Goal: Find specific page/section: Find specific page/section

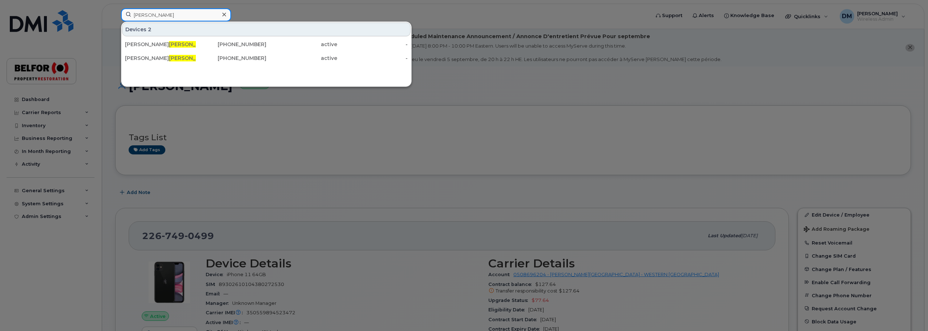
click at [138, 13] on input "ouimet" at bounding box center [176, 14] width 110 height 13
click at [139, 13] on input "ouimet" at bounding box center [176, 14] width 110 height 13
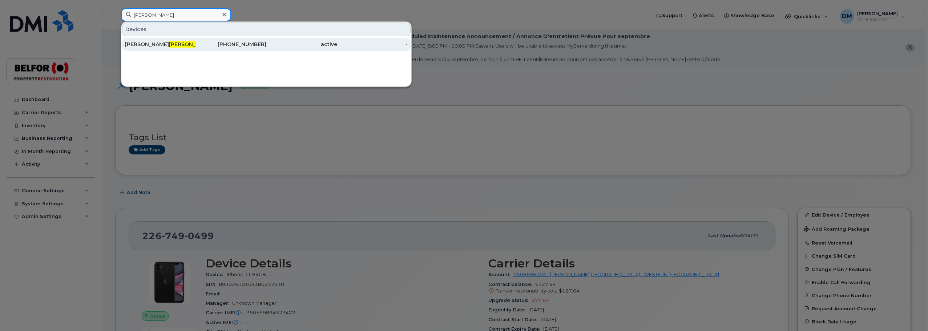
type input "sousa"
click at [169, 42] on span "Sousa" at bounding box center [191, 44] width 44 height 7
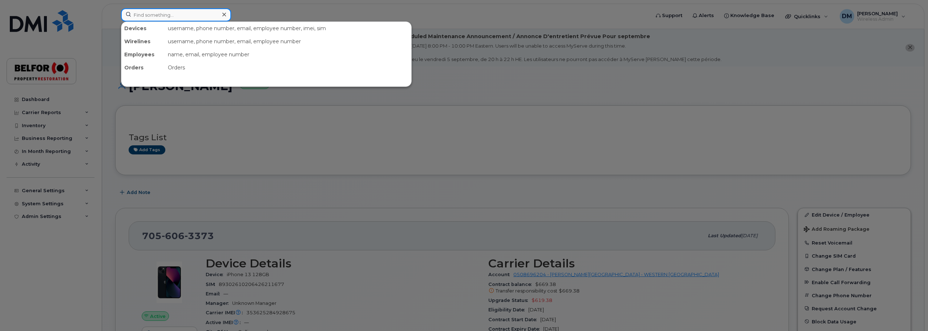
click at [138, 18] on input at bounding box center [176, 14] width 110 height 13
click at [147, 9] on input at bounding box center [176, 14] width 110 height 13
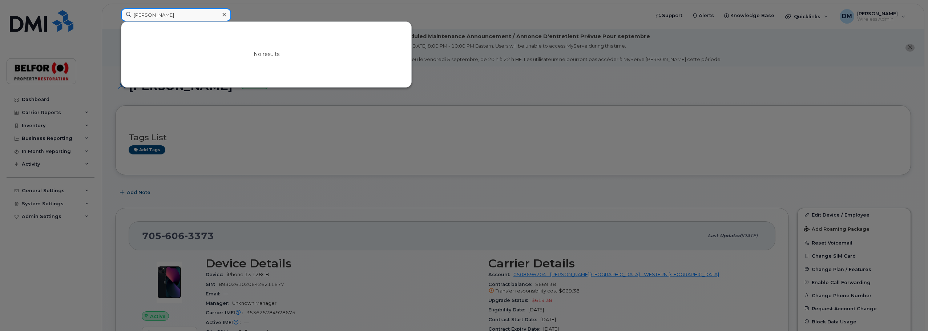
click at [141, 17] on input "everett" at bounding box center [176, 14] width 110 height 13
click at [146, 13] on input "shauna" at bounding box center [176, 14] width 110 height 13
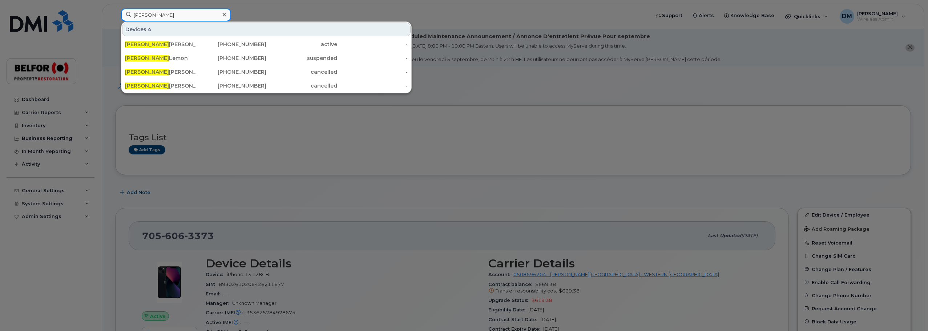
click at [146, 16] on input "jennifer" at bounding box center [176, 14] width 110 height 13
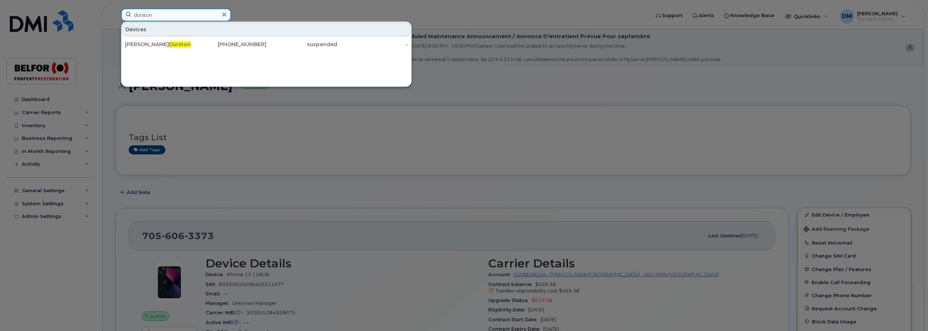
click at [147, 15] on input "durston" at bounding box center [176, 14] width 110 height 13
click at [146, 15] on input "durston" at bounding box center [176, 14] width 110 height 13
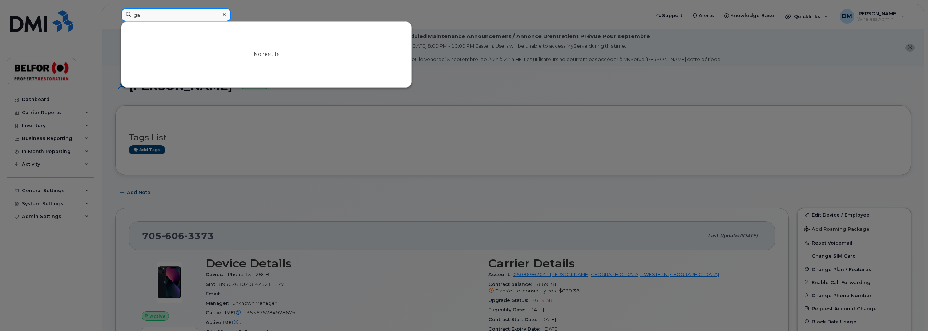
type input "g"
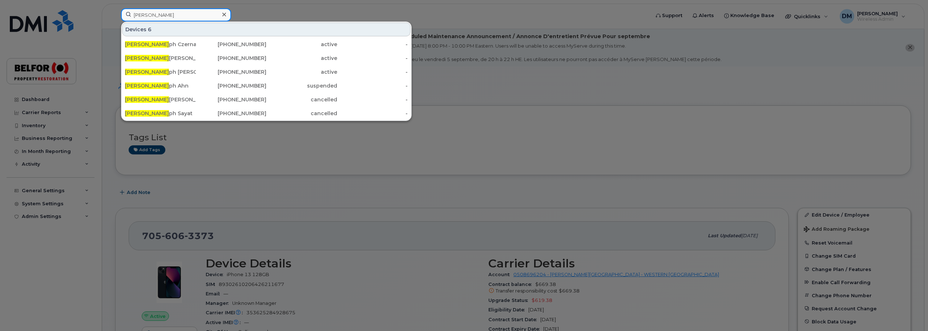
click at [138, 16] on input "jose" at bounding box center [176, 14] width 110 height 13
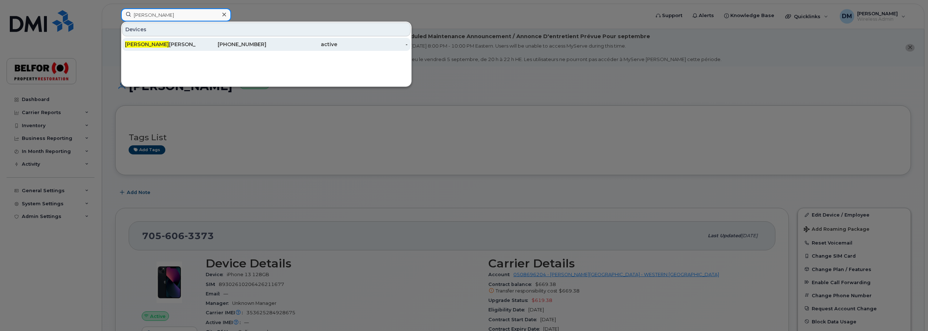
type input "mobin"
click at [151, 41] on div "Mobin Syed" at bounding box center [160, 44] width 71 height 7
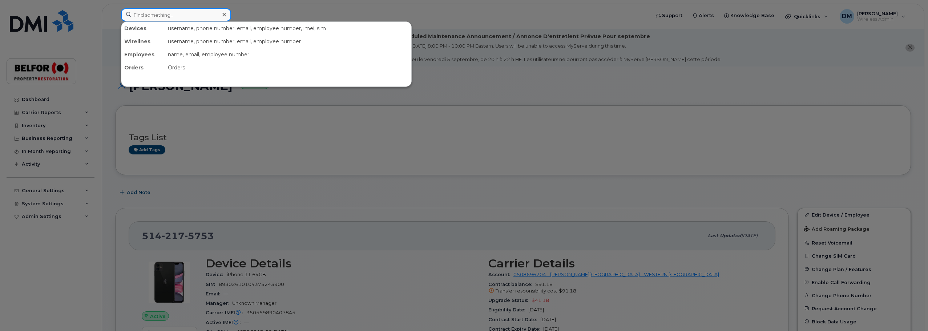
click at [140, 16] on input at bounding box center [176, 14] width 110 height 13
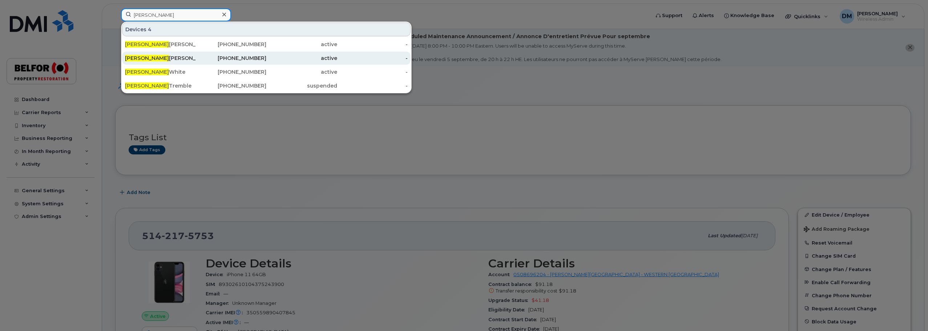
type input "[PERSON_NAME]"
click at [165, 59] on div "[PERSON_NAME]" at bounding box center [160, 58] width 71 height 7
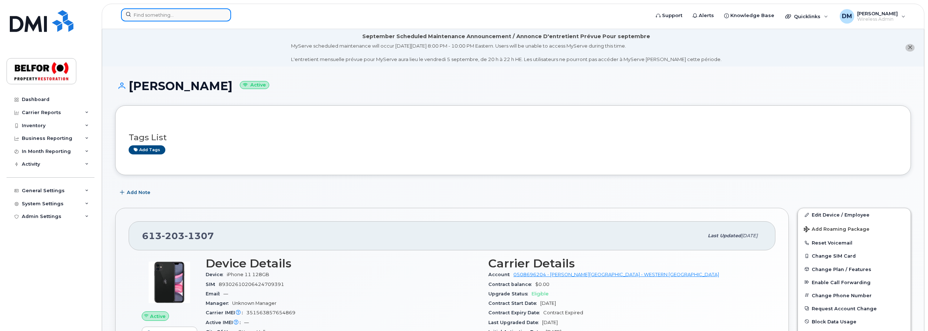
click at [161, 12] on input at bounding box center [176, 14] width 110 height 13
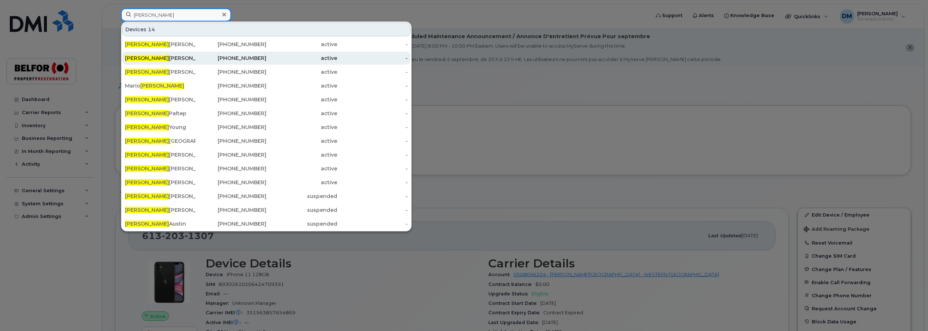
type input "ryan"
click at [164, 59] on div "Ryan Mcintyre" at bounding box center [160, 58] width 71 height 7
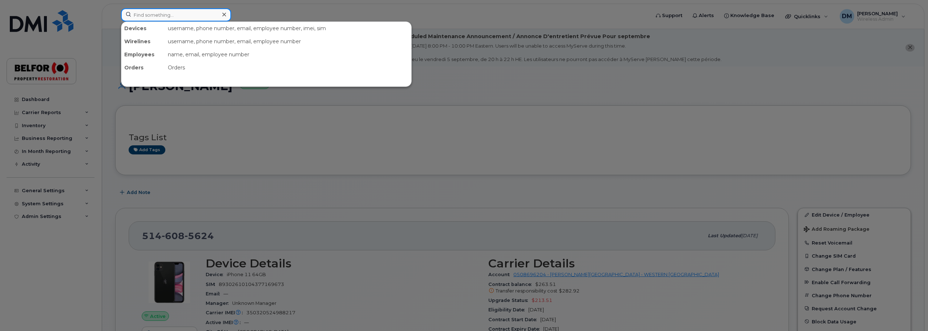
click at [171, 17] on input at bounding box center [176, 14] width 110 height 13
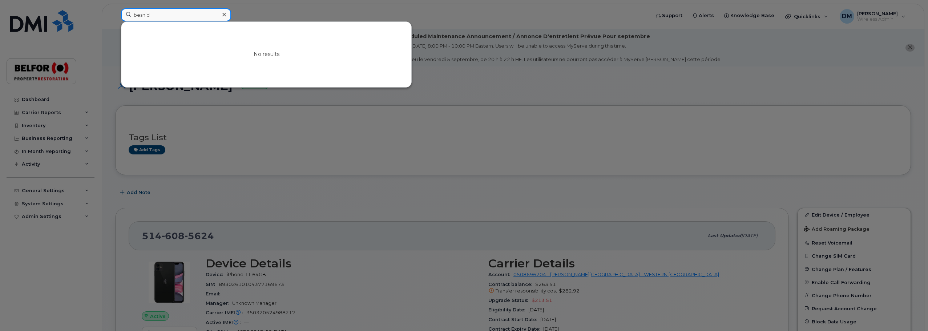
click at [136, 15] on input "beshid" at bounding box center [176, 14] width 110 height 13
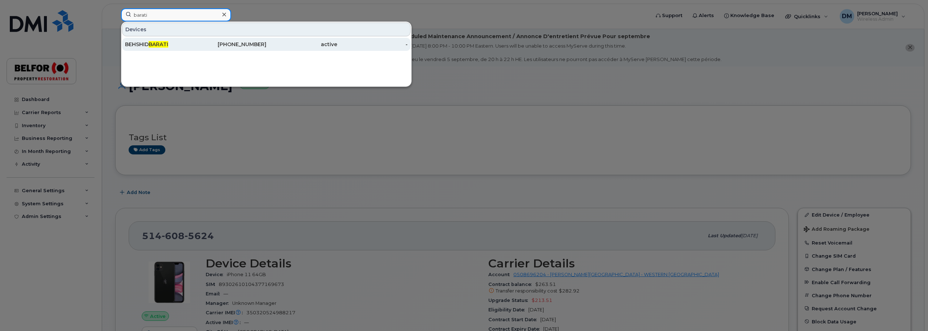
type input "barati"
click at [161, 45] on span "BARATI" at bounding box center [159, 44] width 20 height 7
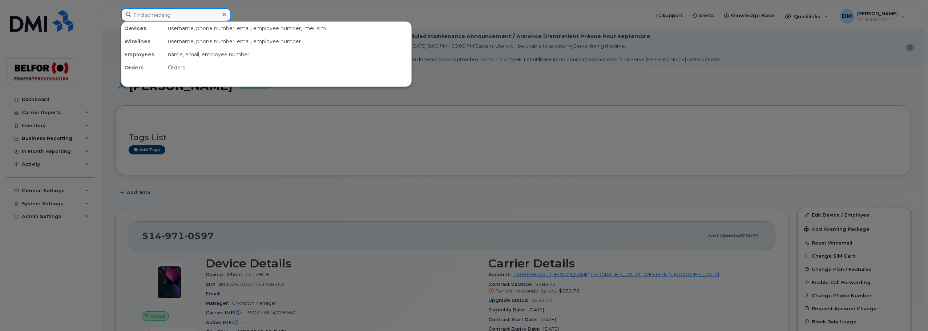
click at [154, 18] on input at bounding box center [176, 14] width 110 height 13
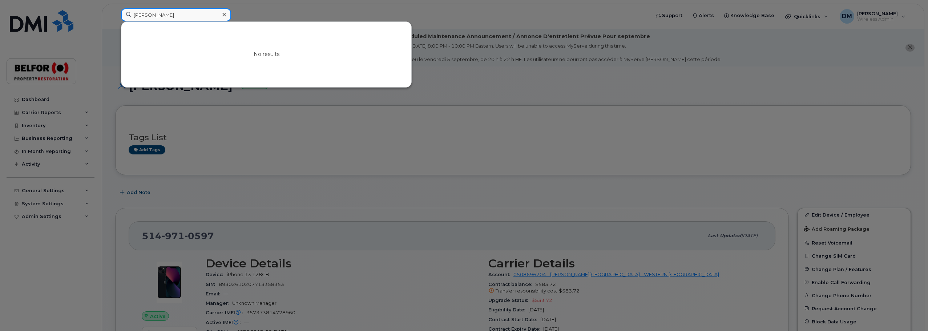
click at [140, 16] on input "[PERSON_NAME]" at bounding box center [176, 14] width 110 height 13
click at [140, 16] on input "riley" at bounding box center [176, 14] width 110 height 13
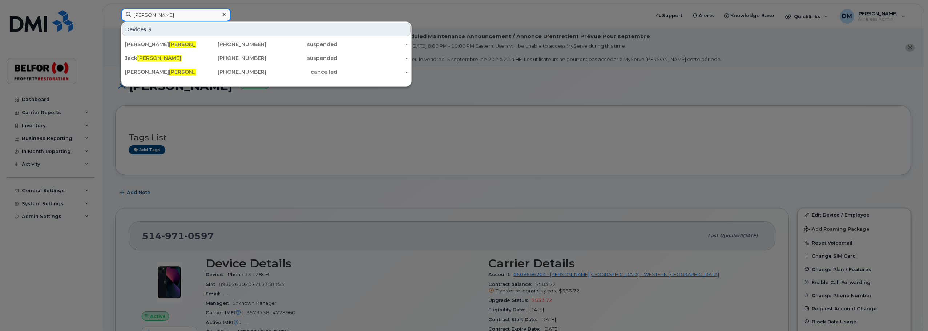
click at [142, 16] on input "doyle" at bounding box center [176, 14] width 110 height 13
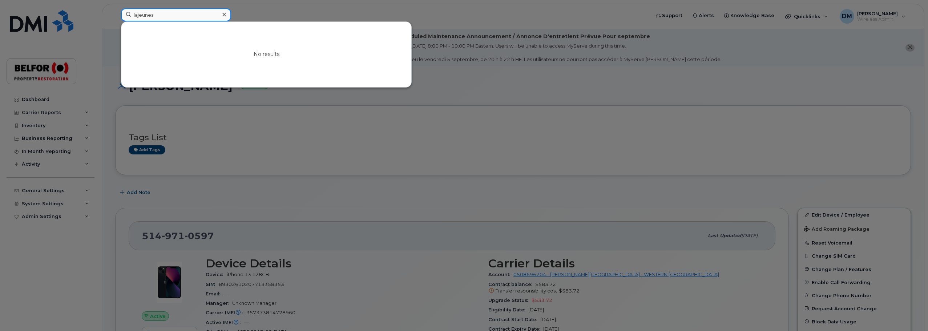
click at [141, 13] on input "lajeunes" at bounding box center [176, 14] width 110 height 13
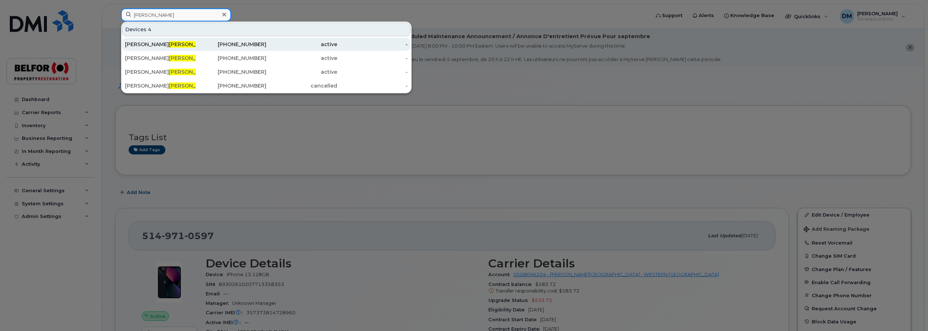
type input "lam"
click at [169, 44] on span "Lam" at bounding box center [191, 44] width 44 height 7
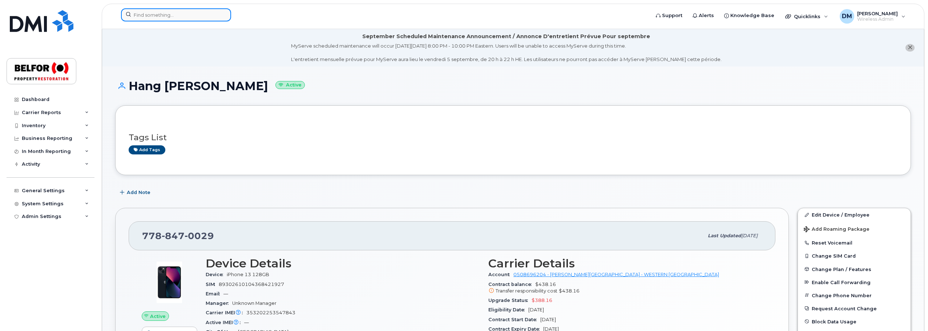
click at [148, 12] on input at bounding box center [176, 14] width 110 height 13
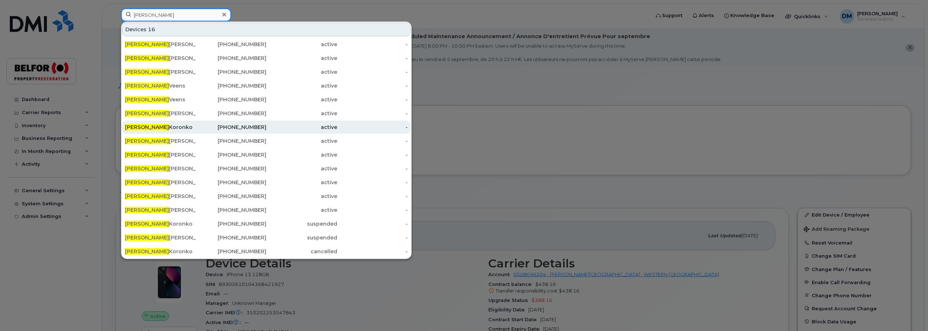
type input "mike"
click at [167, 126] on div "Mike Koronko" at bounding box center [160, 127] width 71 height 7
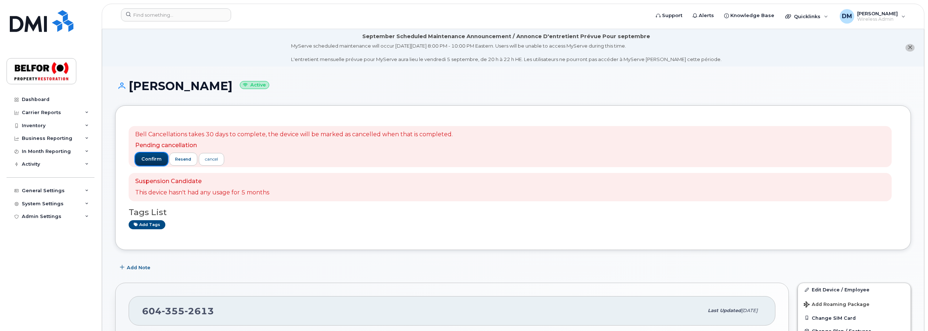
click at [150, 157] on span "confirm" at bounding box center [151, 159] width 20 height 7
